Goal: Transaction & Acquisition: Book appointment/travel/reservation

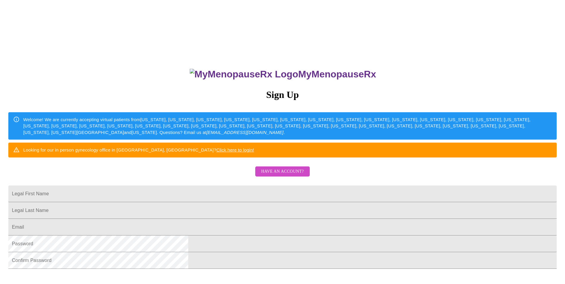
click at [278, 175] on span "Have an account?" at bounding box center [282, 171] width 43 height 7
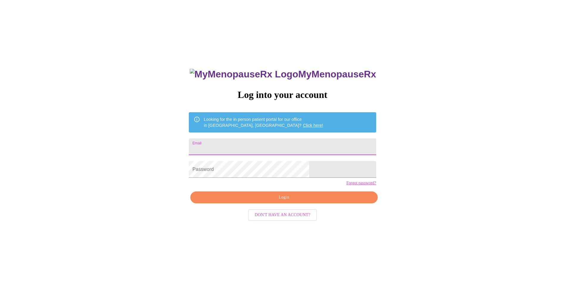
click at [249, 143] on input "Email" at bounding box center [282, 147] width 187 height 17
type input "[EMAIL_ADDRESS][DOMAIN_NAME]"
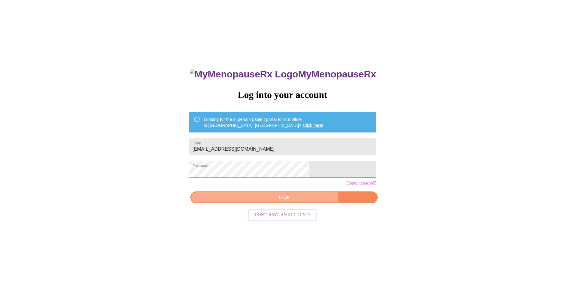
click at [298, 201] on span "Login" at bounding box center [283, 197] width 173 height 7
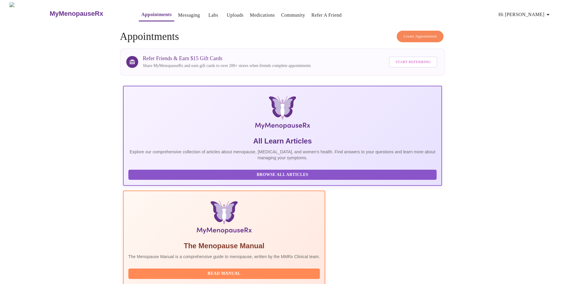
click at [423, 34] on span "Create Appointment" at bounding box center [420, 36] width 33 height 7
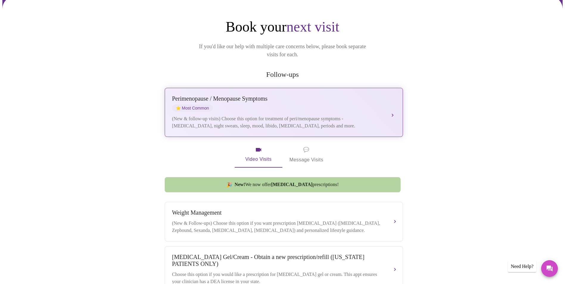
scroll to position [60, 0]
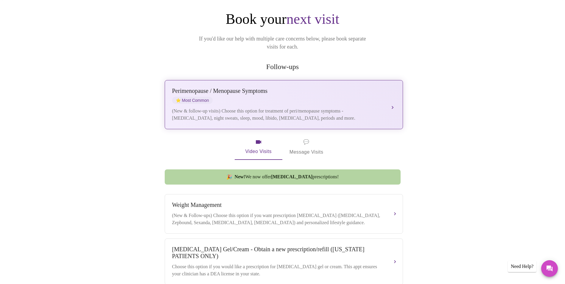
click at [242, 89] on div "[MEDICAL_DATA] / Menopause Symptoms ⭐ Most Common" at bounding box center [277, 96] width 211 height 16
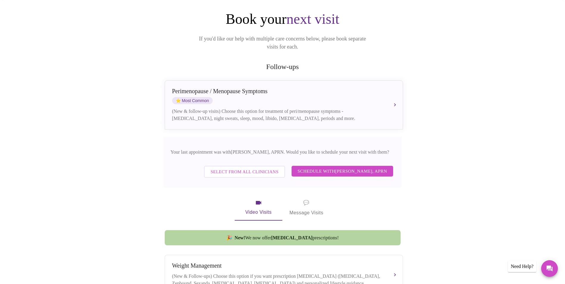
click at [345, 167] on span "Schedule with [PERSON_NAME], APRN" at bounding box center [343, 171] width 90 height 8
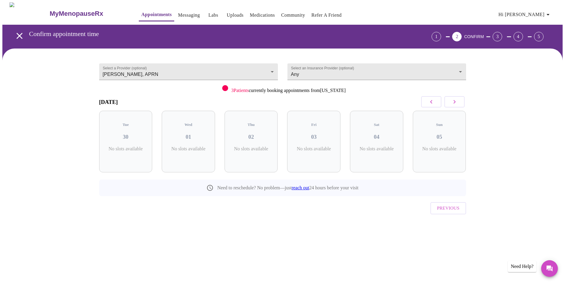
scroll to position [0, 0]
click at [456, 102] on icon "button" at bounding box center [456, 101] width 7 height 7
click at [356, 203] on div "Previous" at bounding box center [284, 206] width 367 height 21
click at [455, 102] on icon "button" at bounding box center [456, 101] width 7 height 7
click at [456, 102] on icon "button" at bounding box center [456, 101] width 7 height 7
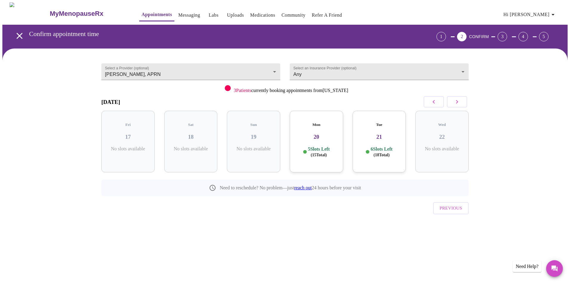
click at [322, 134] on h3 "20" at bounding box center [316, 137] width 44 height 7
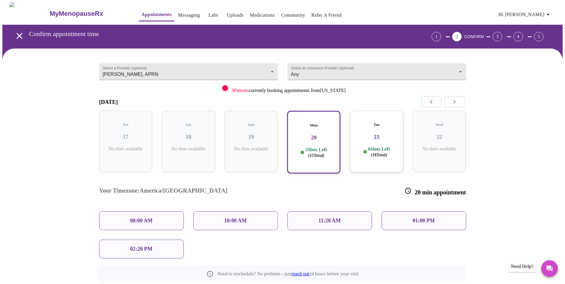
click at [144, 218] on p "08:00 AM" at bounding box center [141, 221] width 23 height 6
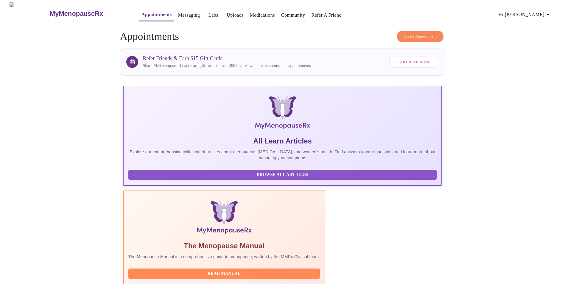
click at [429, 31] on button "Create Appointment" at bounding box center [420, 37] width 47 height 12
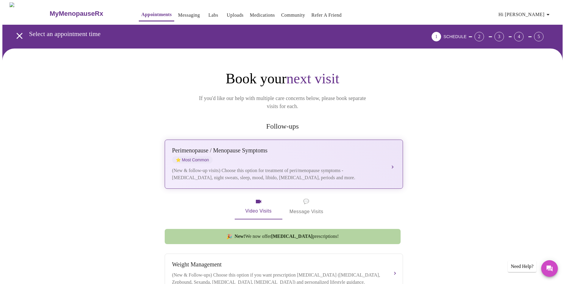
click at [288, 153] on div "[MEDICAL_DATA] / Menopause Symptoms ⭐ Most Common" at bounding box center [277, 155] width 211 height 16
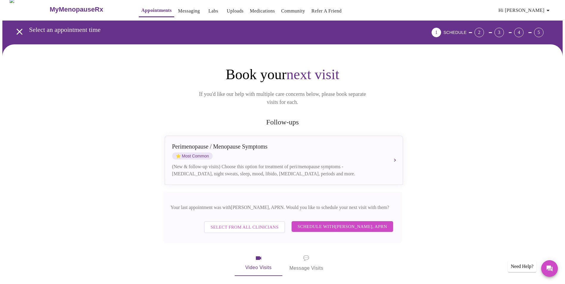
scroll to position [89, 0]
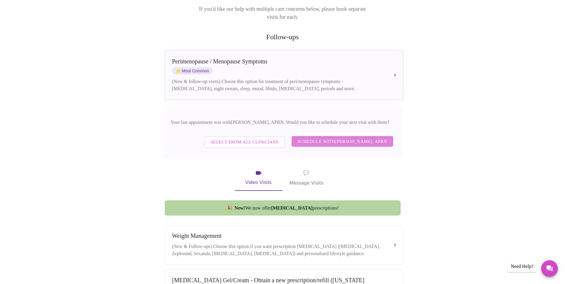
click at [348, 138] on span "Schedule with [PERSON_NAME], APRN" at bounding box center [343, 142] width 90 height 8
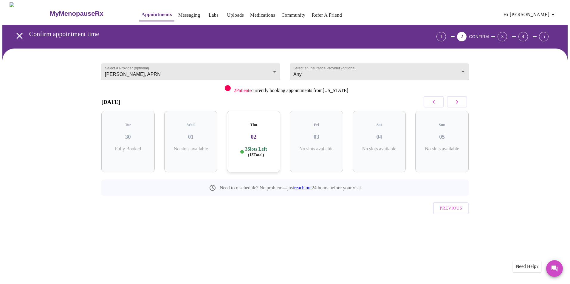
click at [211, 68] on body "MyMenopauseRx Appointments Messaging Labs Uploads Medications Community Refer a…" at bounding box center [284, 123] width 565 height 242
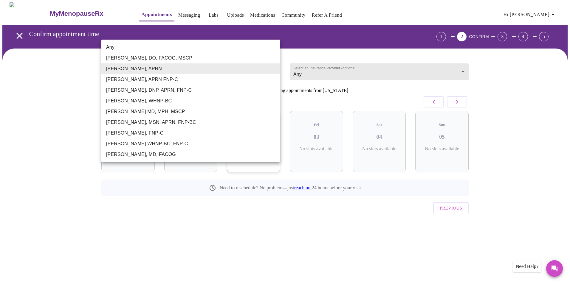
click at [531, 84] on div at bounding box center [285, 142] width 570 height 284
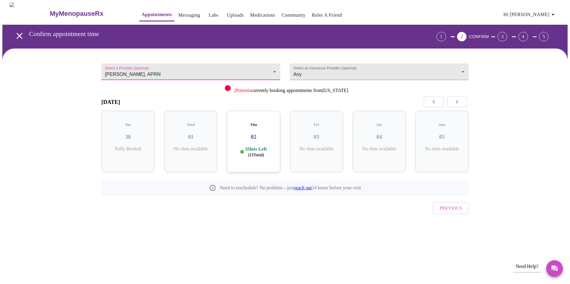
click at [460, 103] on button "button" at bounding box center [457, 101] width 20 height 11
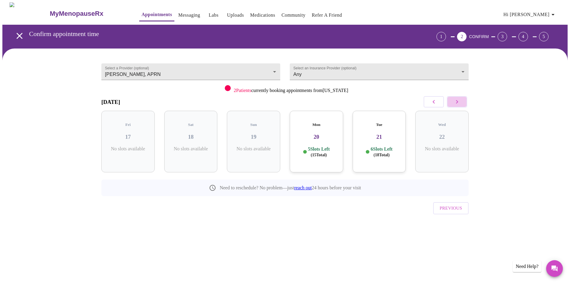
click at [460, 103] on button "button" at bounding box center [457, 101] width 20 height 11
click at [133, 134] on h3 "23" at bounding box center [128, 137] width 44 height 7
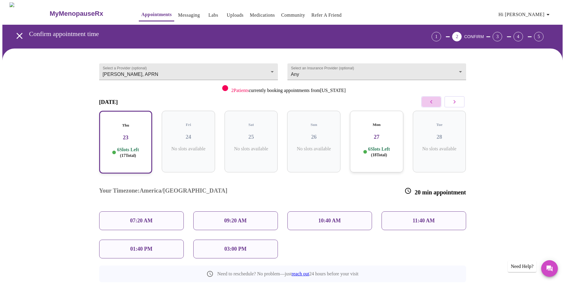
click at [432, 103] on icon "button" at bounding box center [431, 102] width 2 height 4
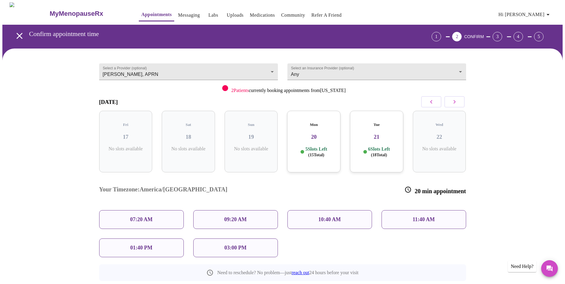
click at [383, 134] on h3 "21" at bounding box center [377, 137] width 44 height 7
click at [144, 218] on p "07:20 AM" at bounding box center [141, 221] width 23 height 6
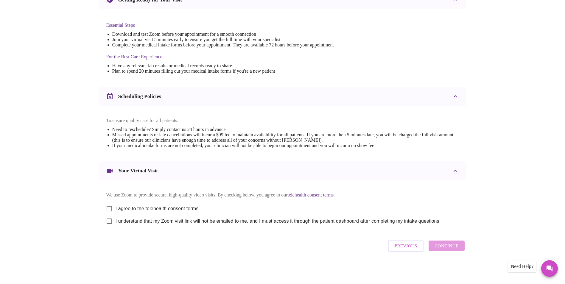
scroll to position [148, 0]
click at [112, 205] on input "I agree to the telehealth consent terms" at bounding box center [109, 209] width 13 height 13
checkbox input "true"
click at [108, 221] on input "I understand that my Zoom visit link will not be emailed to me, and I must acce…" at bounding box center [109, 221] width 13 height 13
checkbox input "true"
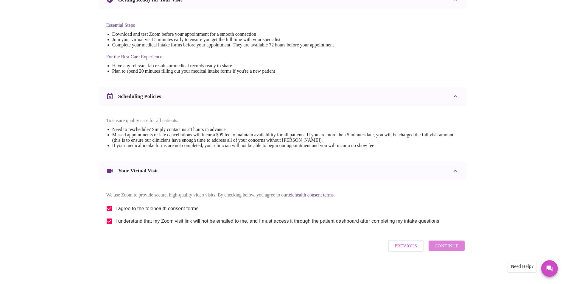
click at [451, 250] on span "Continue" at bounding box center [447, 246] width 24 height 8
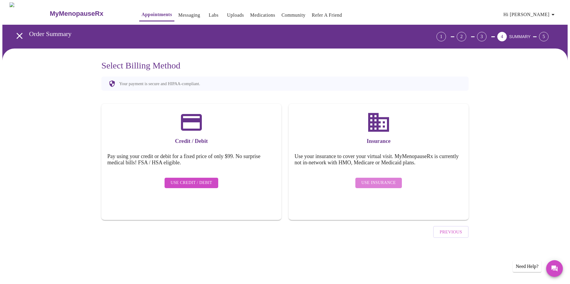
click at [383, 179] on span "Use Insurance" at bounding box center [378, 182] width 34 height 7
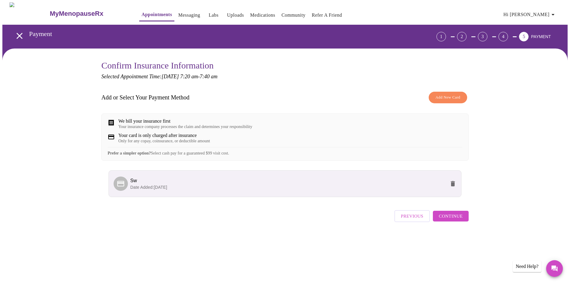
click at [457, 220] on span "Continue" at bounding box center [450, 216] width 24 height 8
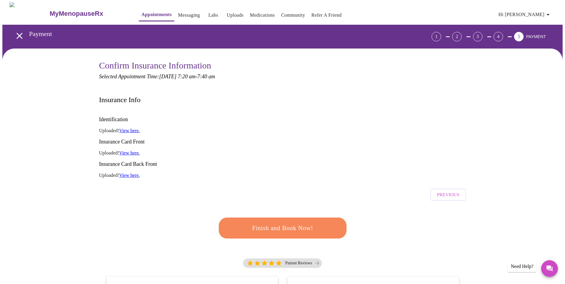
click at [297, 223] on span "Finish and Book Now!" at bounding box center [282, 228] width 111 height 11
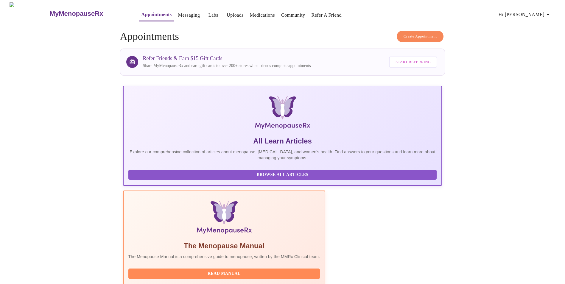
click at [422, 37] on span "Create Appointment" at bounding box center [420, 36] width 33 height 7
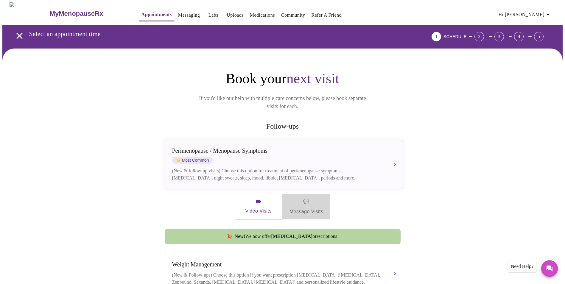
click at [309, 202] on span "💬 Message Visits" at bounding box center [307, 206] width 34 height 18
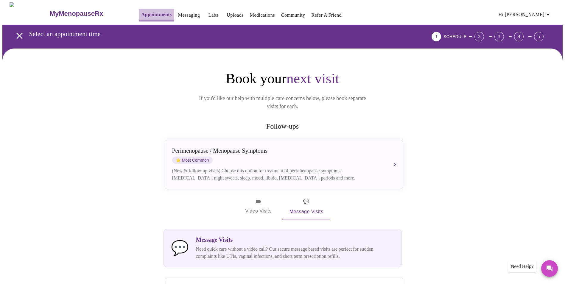
click at [141, 11] on link "Appointments" at bounding box center [156, 14] width 30 height 8
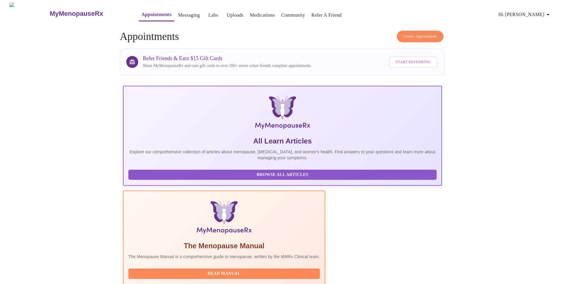
click at [68, 12] on h3 "MyMenopauseRx" at bounding box center [77, 14] width 54 height 8
click at [538, 12] on span "Hi [PERSON_NAME]" at bounding box center [525, 14] width 53 height 8
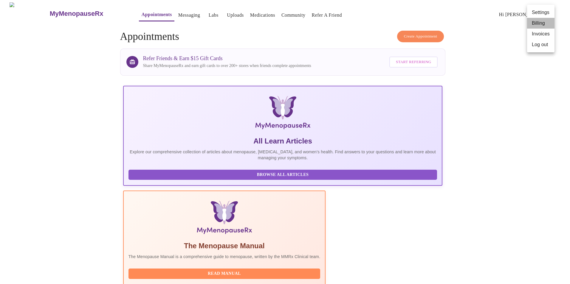
click at [542, 23] on li "Billing" at bounding box center [540, 23] width 27 height 11
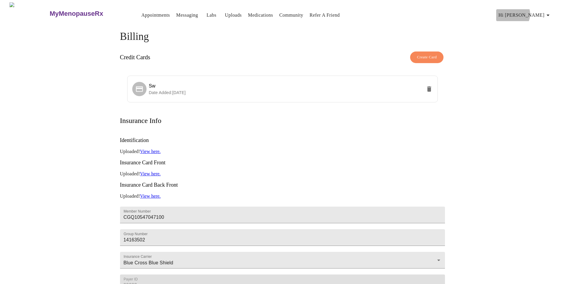
click at [539, 12] on span "Hi [PERSON_NAME]" at bounding box center [525, 15] width 53 height 8
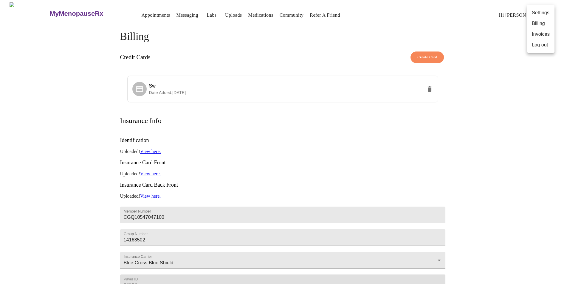
click at [68, 13] on div at bounding box center [285, 142] width 570 height 284
click at [68, 12] on h3 "MyMenopauseRx" at bounding box center [77, 14] width 54 height 8
